Goal: Information Seeking & Learning: Find specific fact

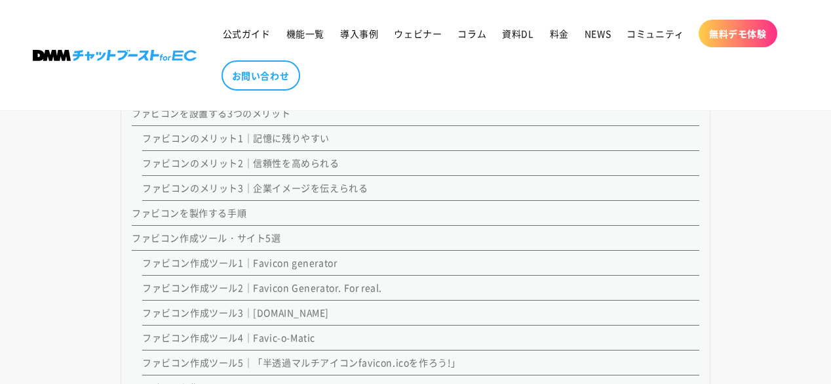
scroll to position [1353, 0]
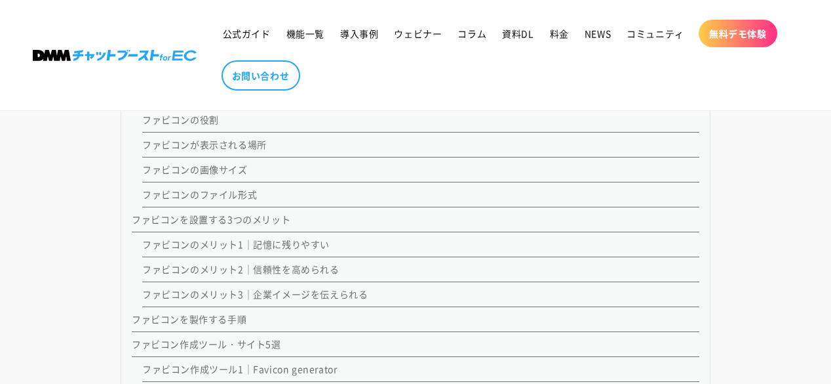
click at [213, 167] on link "ファビコンの画像サイズ" at bounding box center [195, 169] width 106 height 13
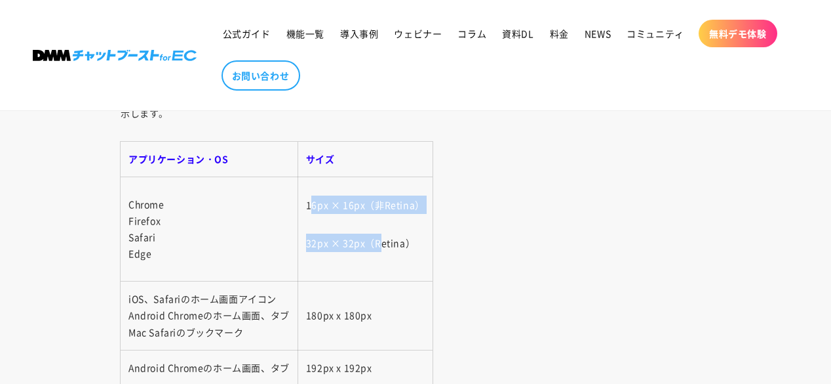
drag, startPoint x: 312, startPoint y: 197, endPoint x: 382, endPoint y: 257, distance: 92.0
click at [382, 257] on td "16px × 16px（非Retina） 32px × 32px（Retina）" at bounding box center [365, 229] width 135 height 104
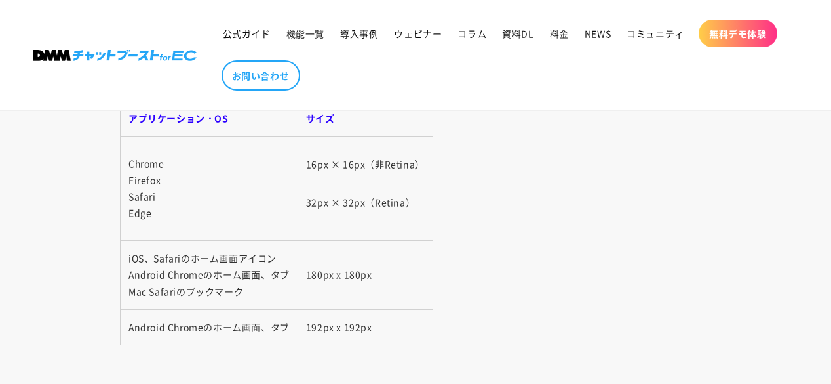
scroll to position [2817, 0]
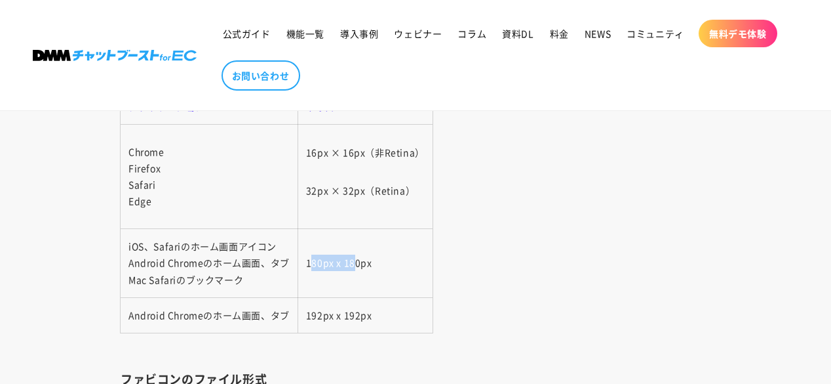
drag, startPoint x: 311, startPoint y: 252, endPoint x: 388, endPoint y: 258, distance: 76.9
click at [380, 258] on td "180px x 180px" at bounding box center [365, 263] width 135 height 69
click at [388, 258] on td "180px x 180px" at bounding box center [365, 263] width 135 height 69
drag, startPoint x: 378, startPoint y: 315, endPoint x: 328, endPoint y: 309, distance: 50.2
click at [328, 309] on td "192px x 192px" at bounding box center [365, 314] width 135 height 35
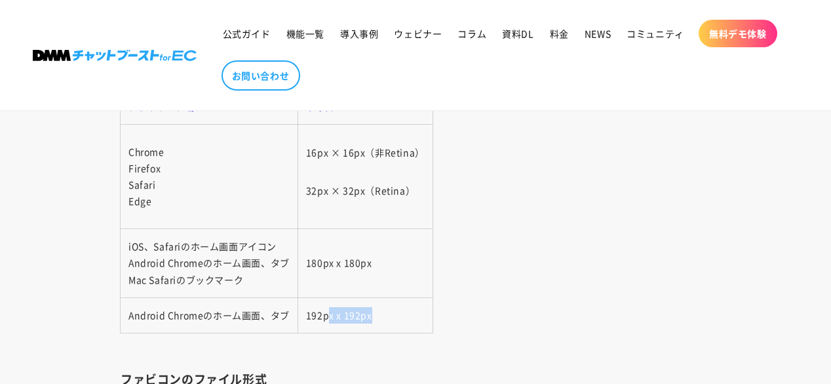
click at [330, 299] on td "192px x 192px" at bounding box center [365, 314] width 135 height 35
click at [396, 251] on td "180px x 180px" at bounding box center [365, 263] width 135 height 69
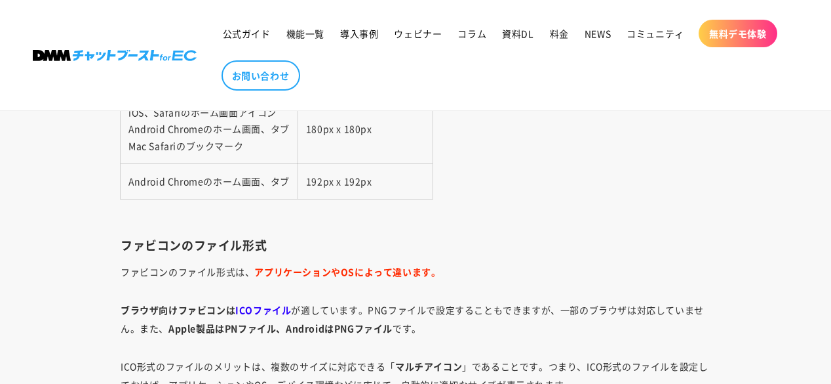
scroll to position [2974, 0]
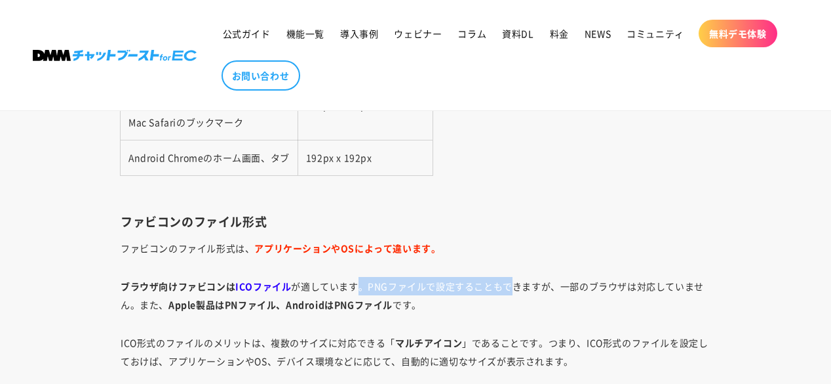
drag, startPoint x: 359, startPoint y: 278, endPoint x: 511, endPoint y: 285, distance: 152.3
click at [511, 285] on p "ブラウザ向けファビコンは ICOファイル が適しています。PNGファイルで設定することもできますが、一部のブラウザは対応していません。また、 Apple製品は…" at bounding box center [416, 295] width 590 height 37
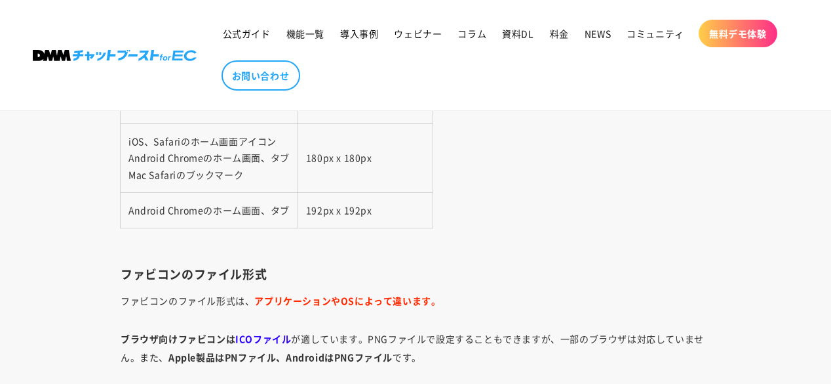
scroll to position [2870, 0]
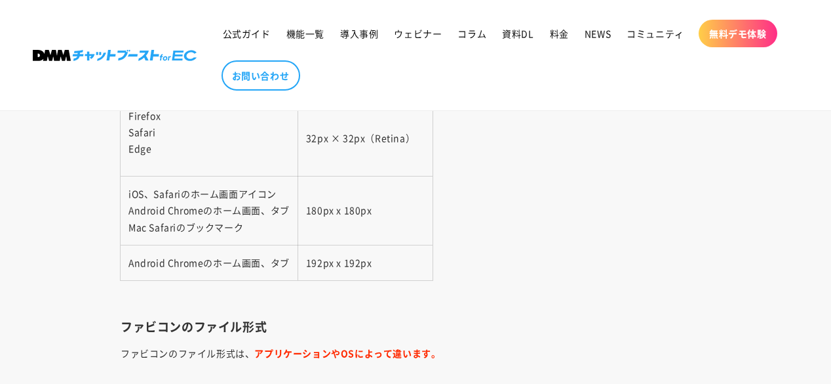
scroll to position [1248, 0]
